Goal: Find specific page/section: Find specific page/section

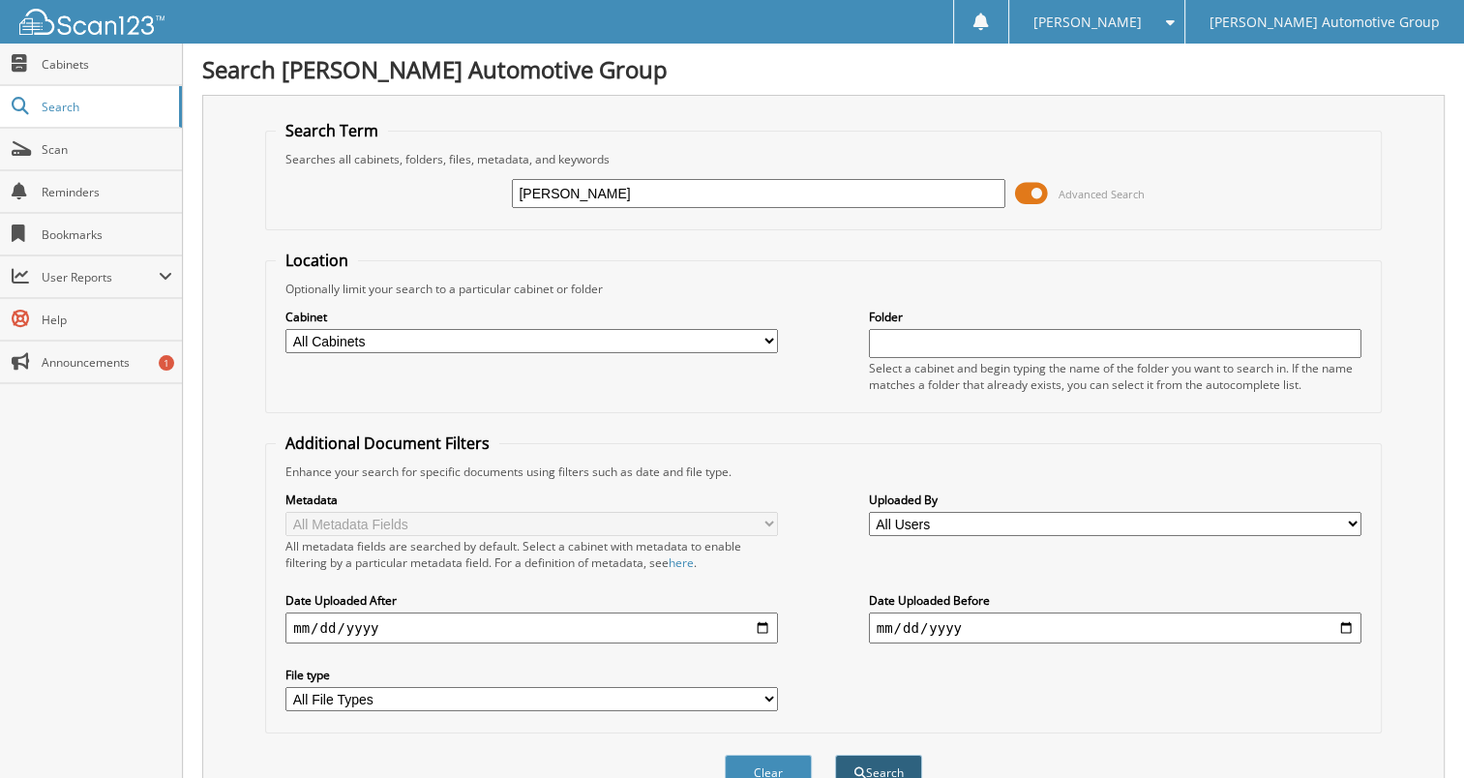
type input "[PERSON_NAME]"
click at [888, 759] on button "Search" at bounding box center [878, 773] width 87 height 36
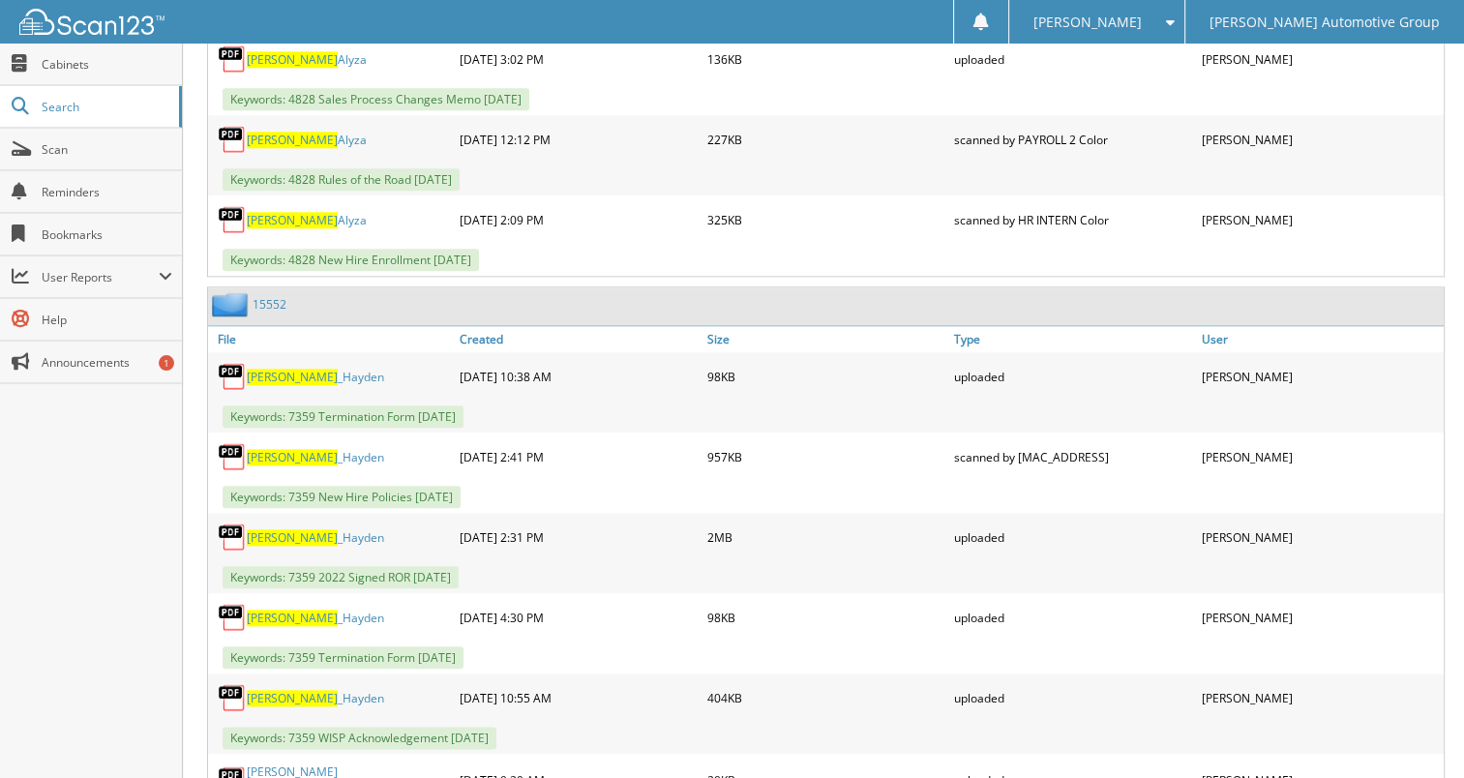
scroll to position [2063, 0]
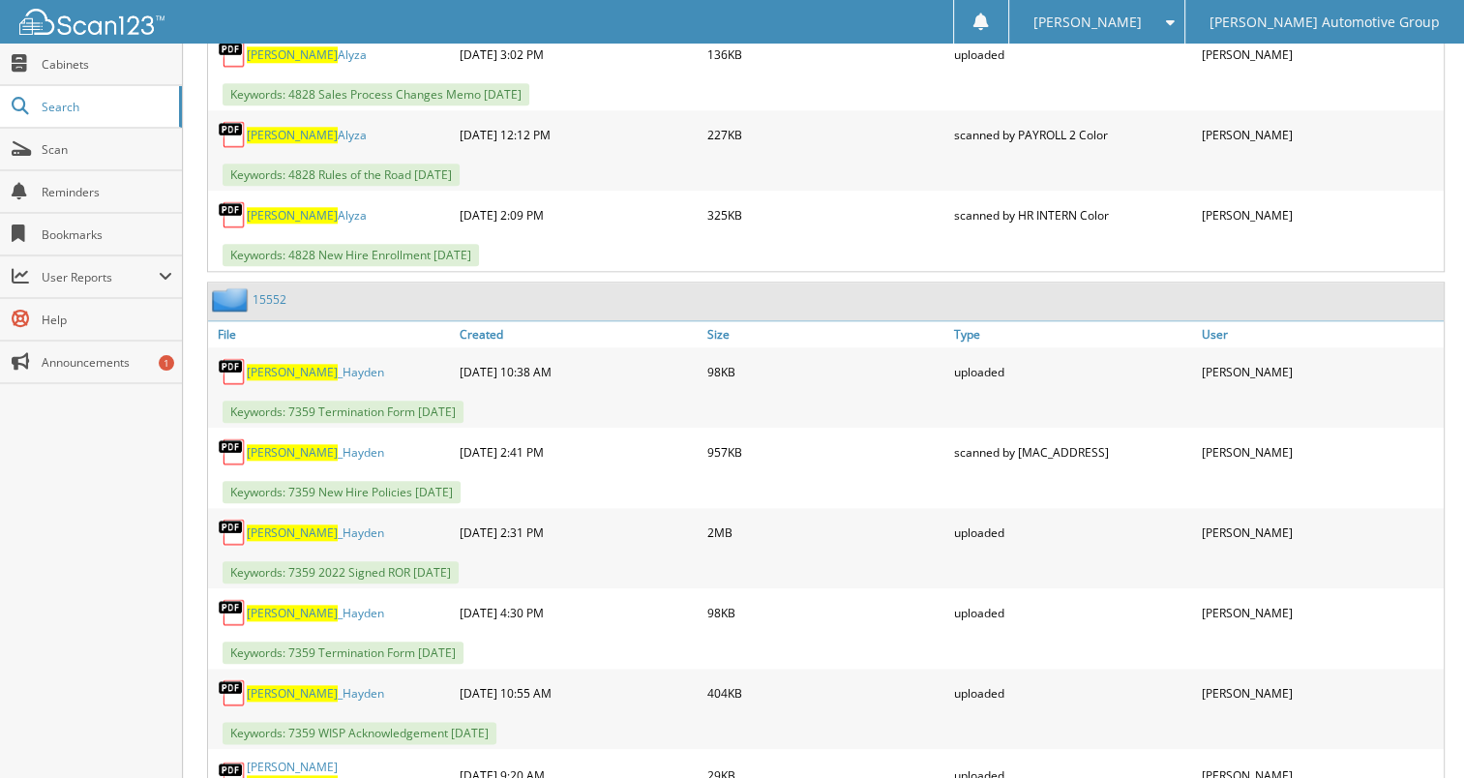
click at [265, 291] on link "15552" at bounding box center [270, 299] width 34 height 16
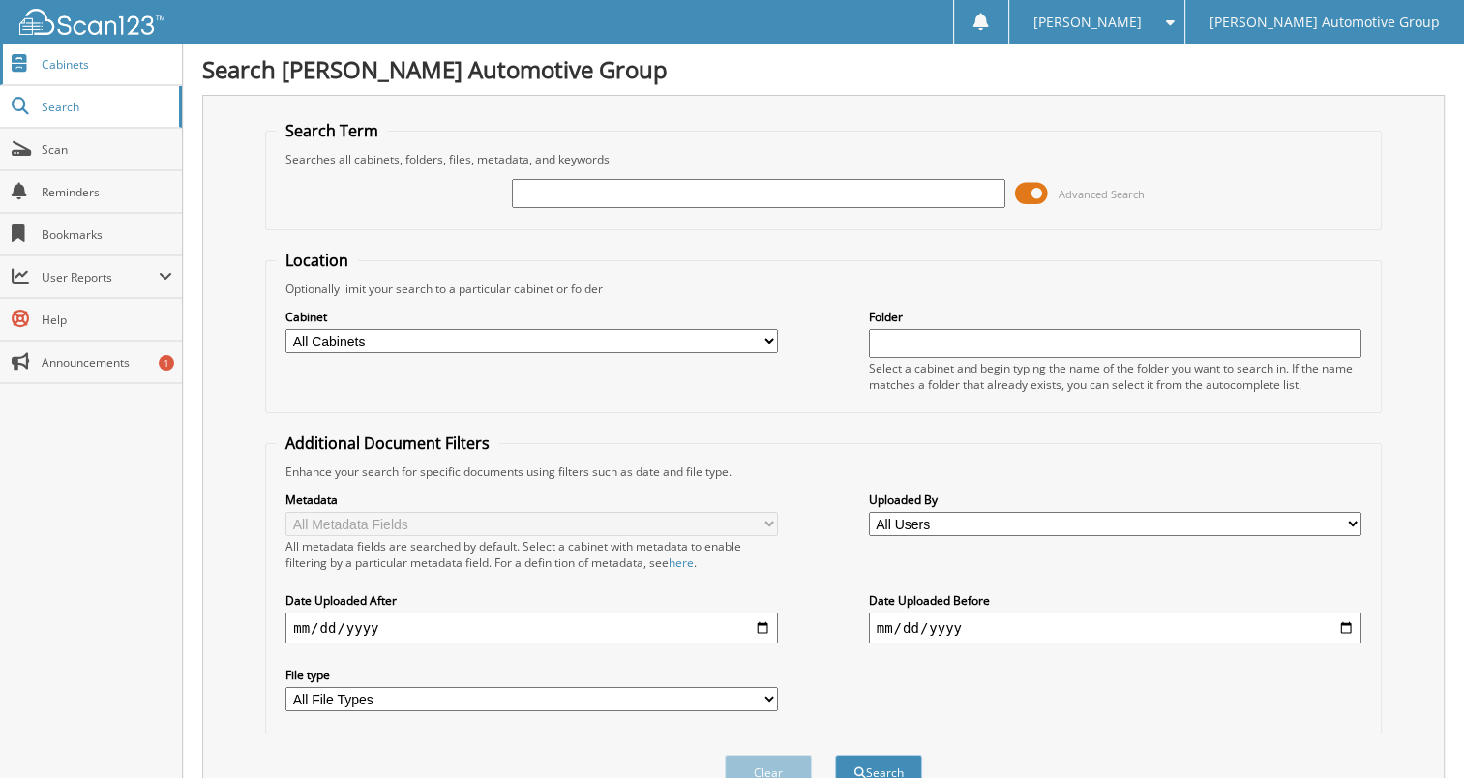
click at [82, 70] on span "Cabinets" at bounding box center [107, 64] width 131 height 16
type input "flory"
click at [865, 755] on button "Search" at bounding box center [878, 773] width 87 height 36
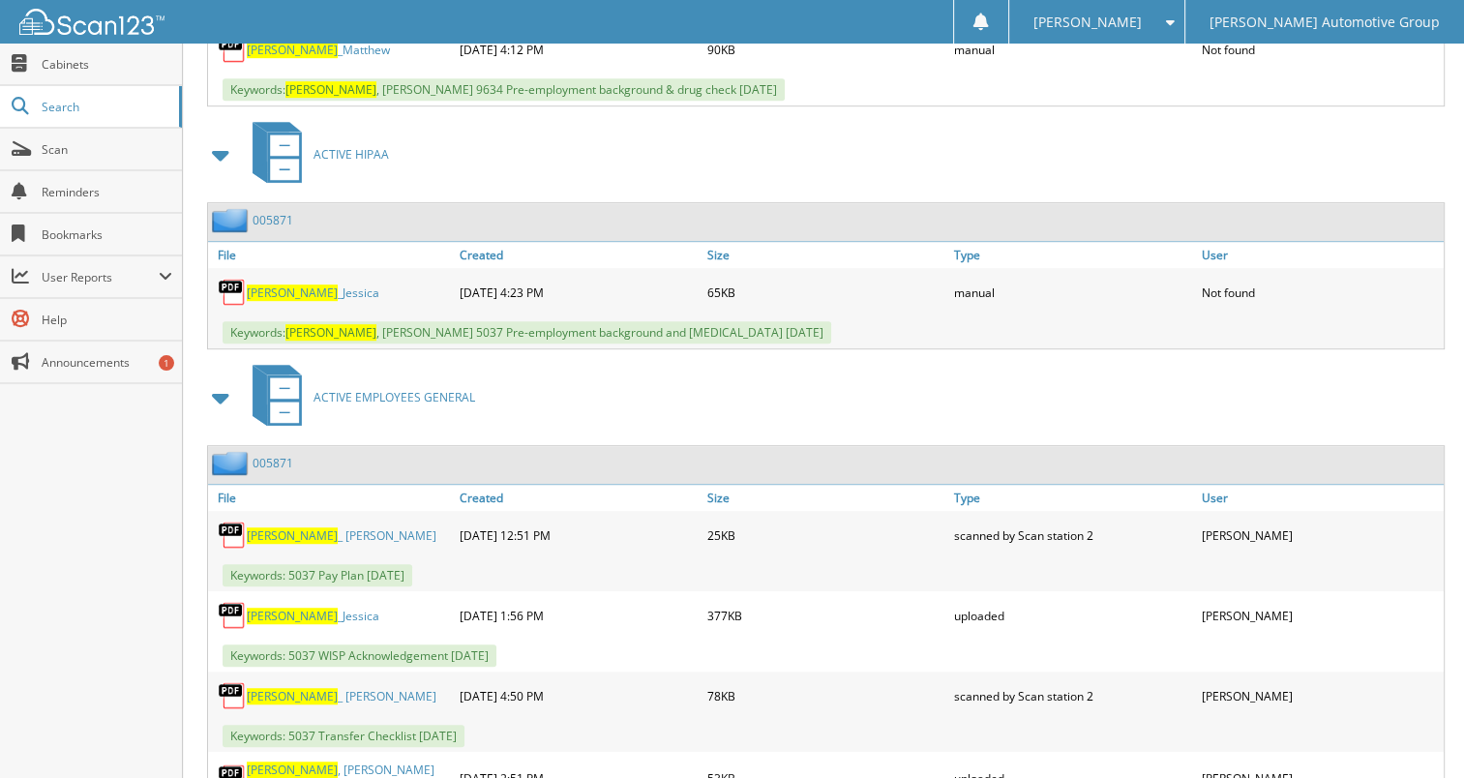
scroll to position [1143, 0]
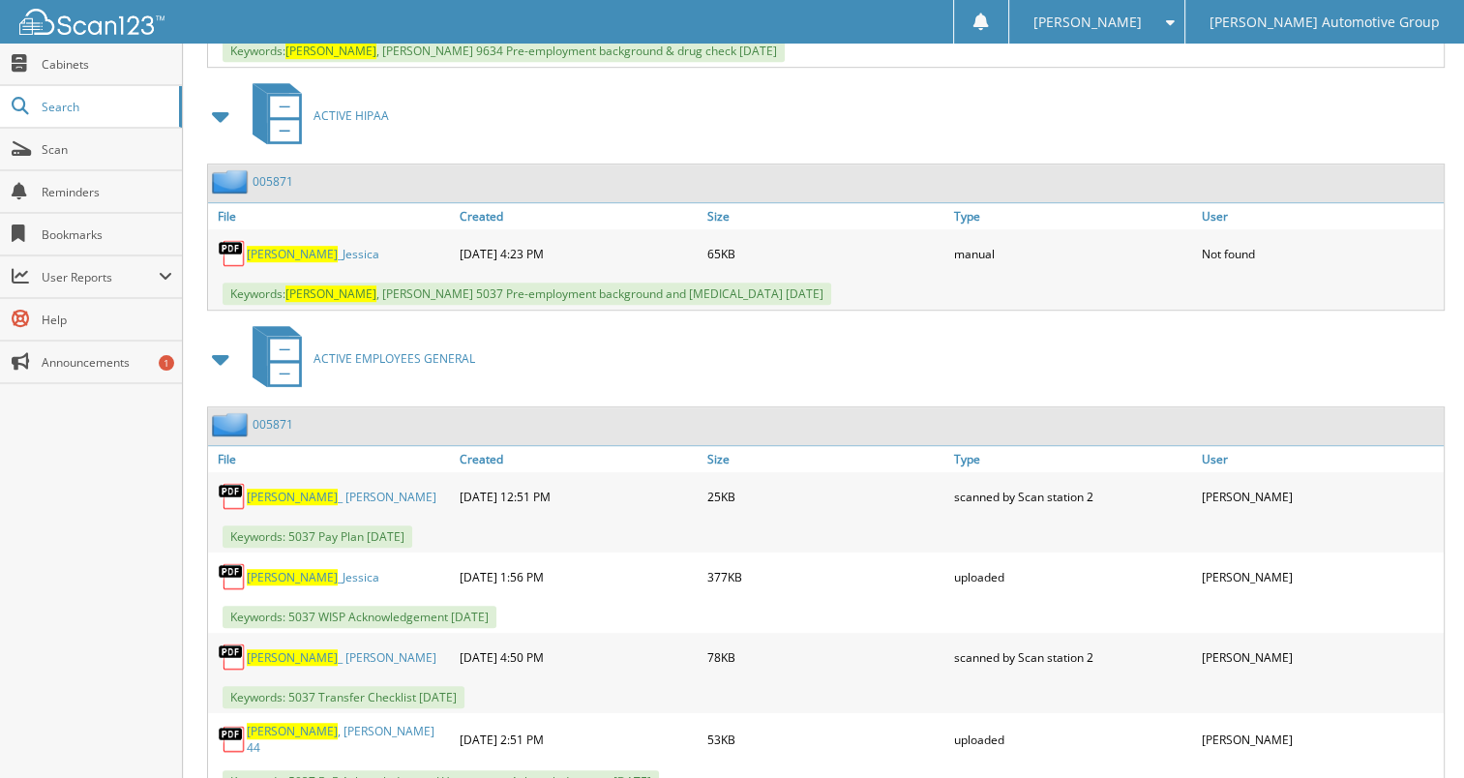
click at [281, 416] on link "005871" at bounding box center [273, 424] width 41 height 16
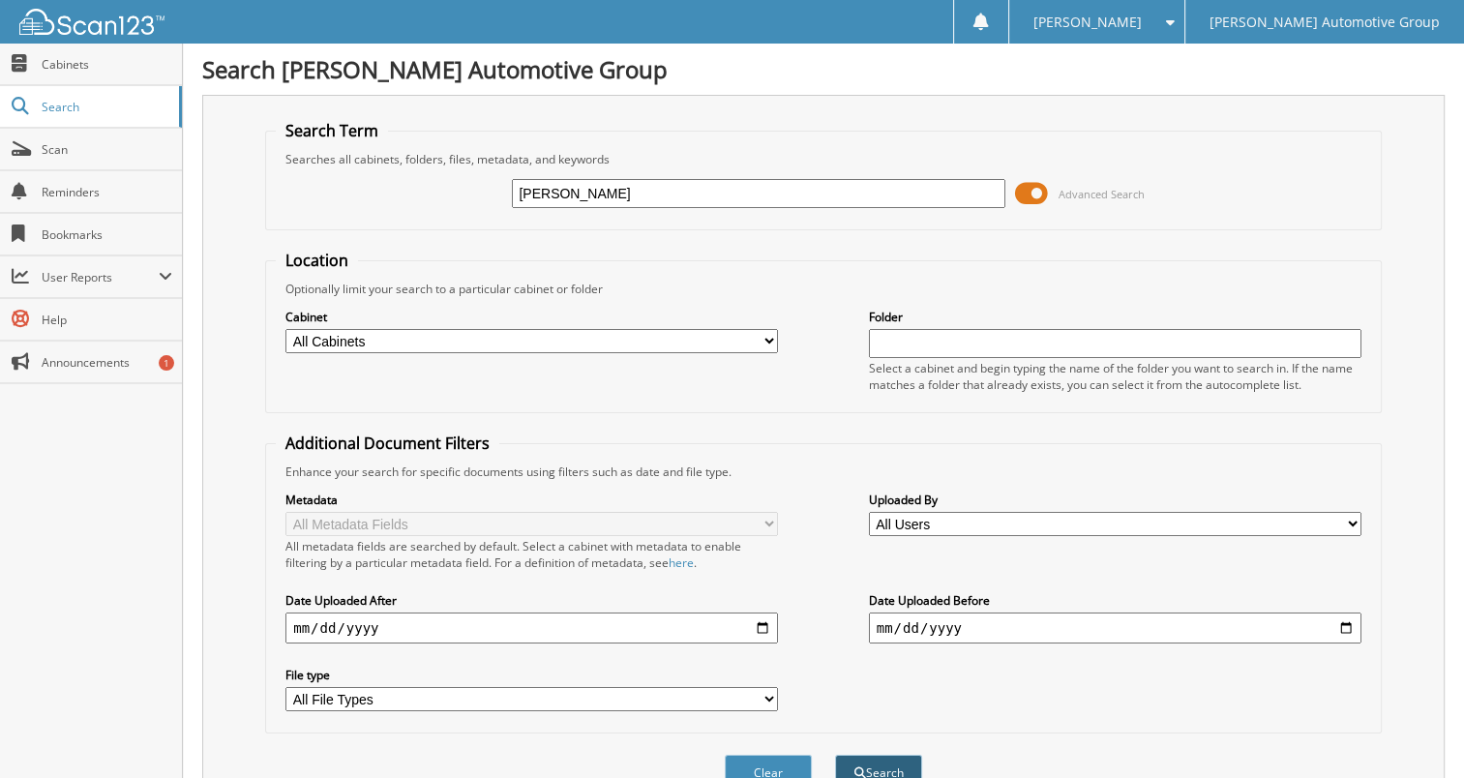
type input "[PERSON_NAME]"
click at [856, 767] on span "submit" at bounding box center [860, 773] width 12 height 12
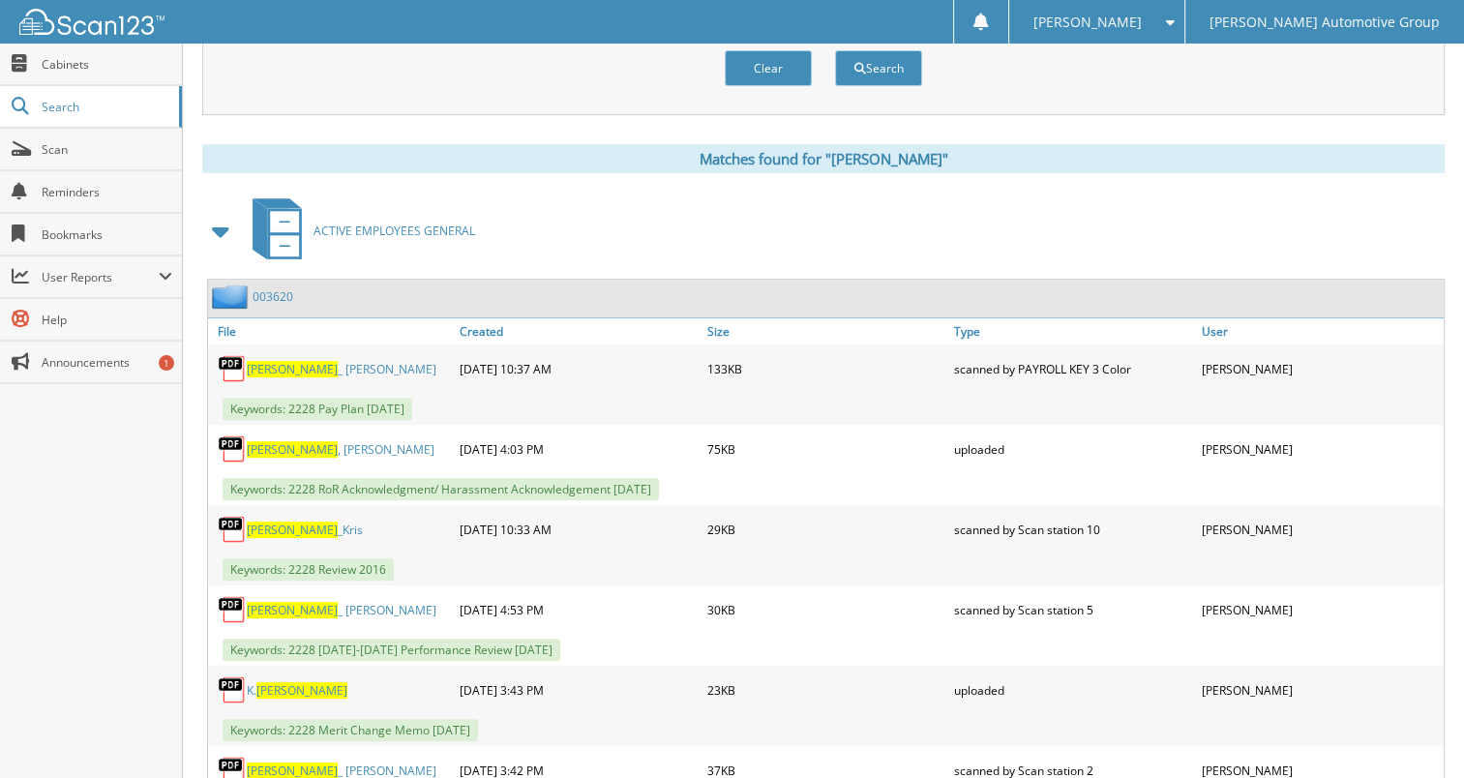
scroll to position [715, 0]
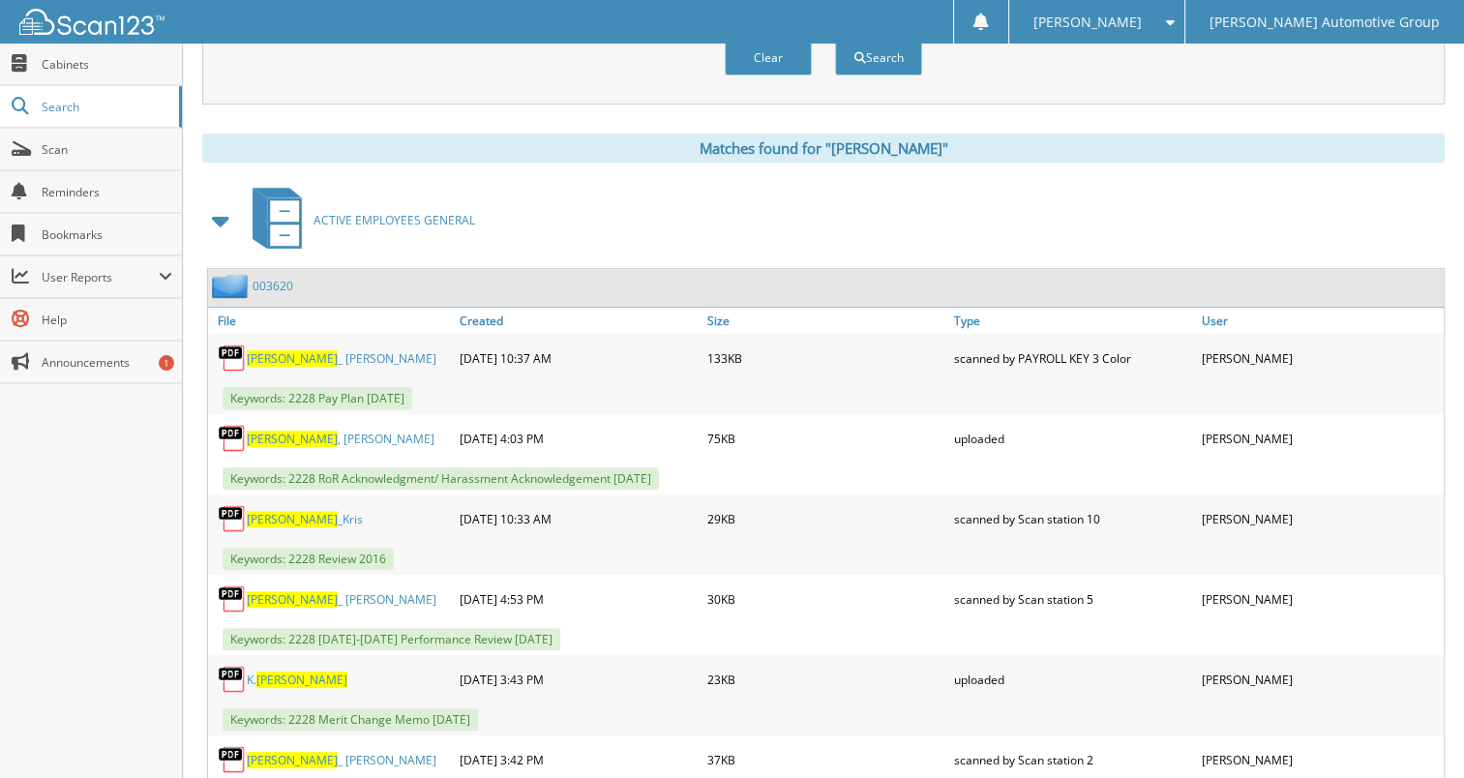
click at [267, 278] on link "003620" at bounding box center [273, 286] width 41 height 16
